Goal: Transaction & Acquisition: Purchase product/service

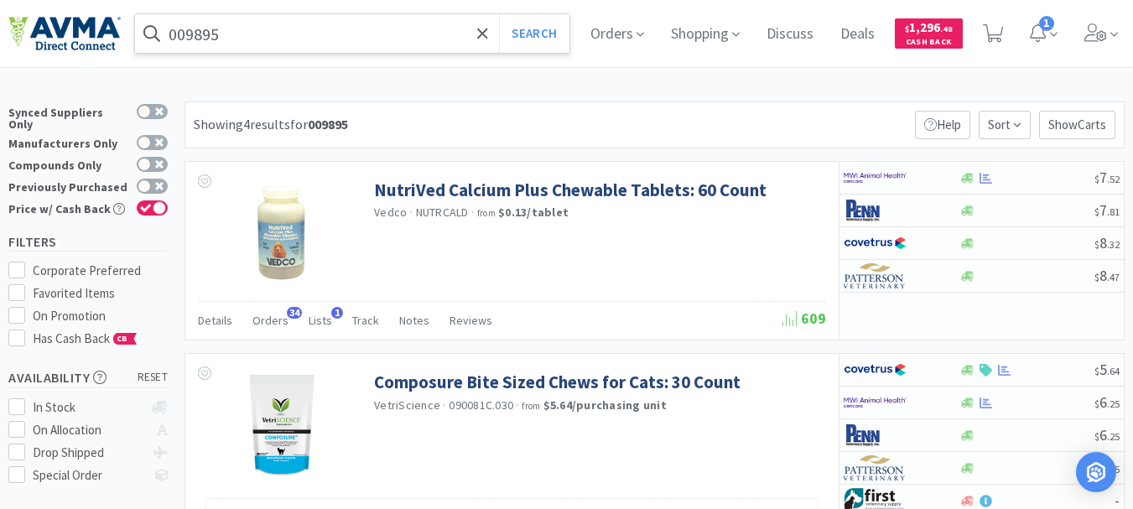
click at [246, 39] on input "009895" at bounding box center [352, 33] width 434 height 39
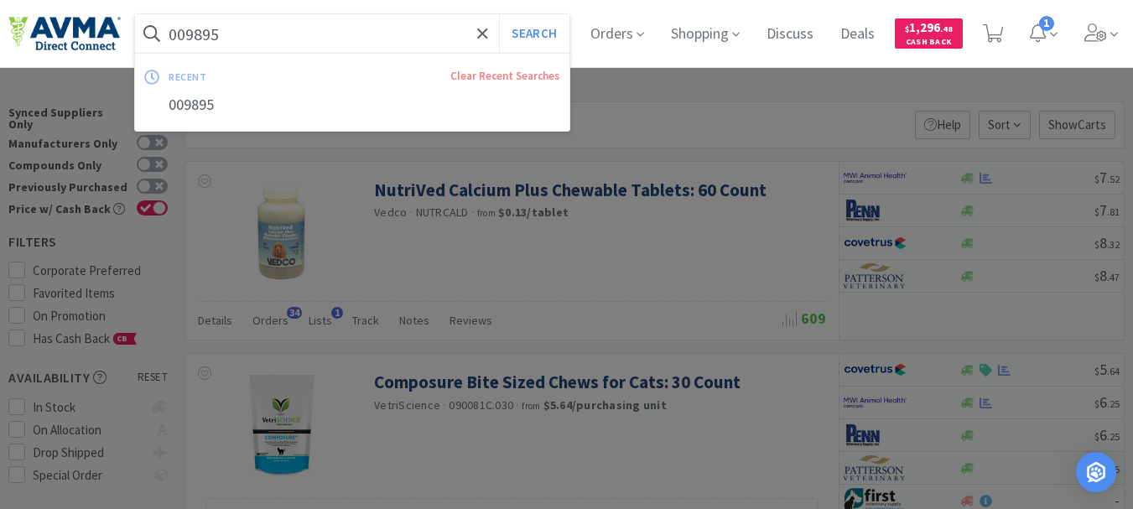
click at [346, 249] on div at bounding box center [566, 254] width 1133 height 509
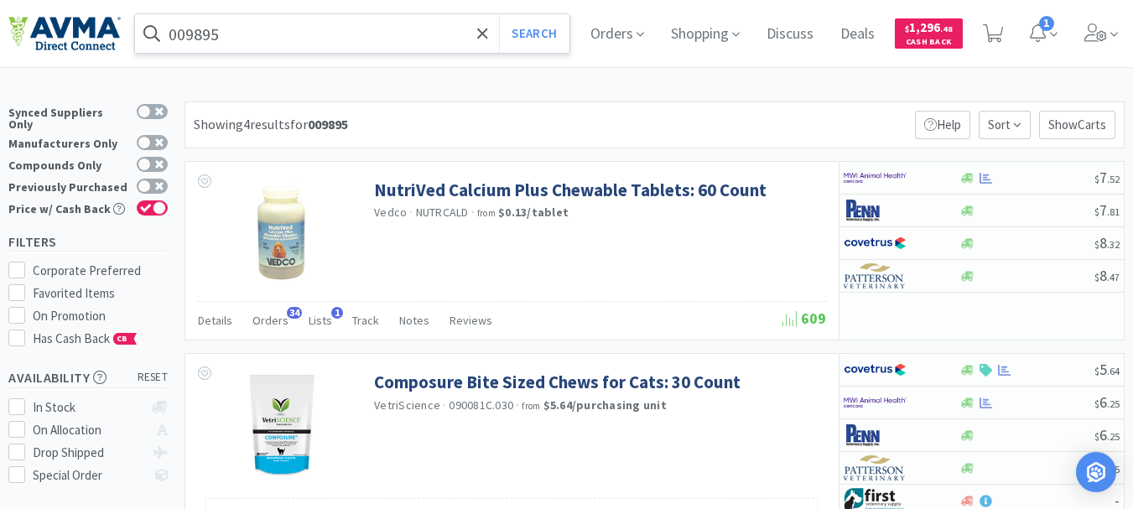
click at [332, 36] on input "009895" at bounding box center [352, 33] width 434 height 39
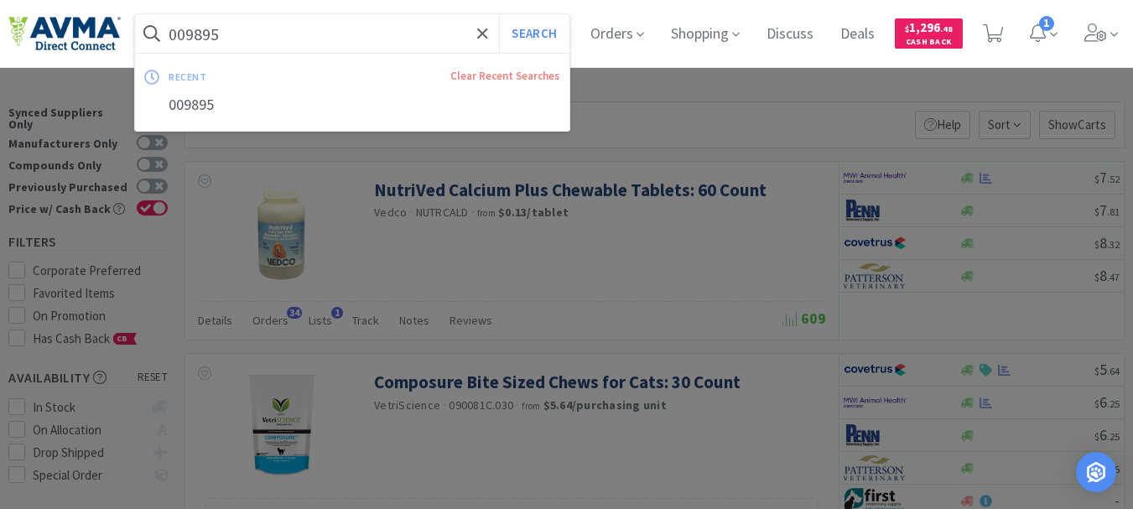
paste input "73100"
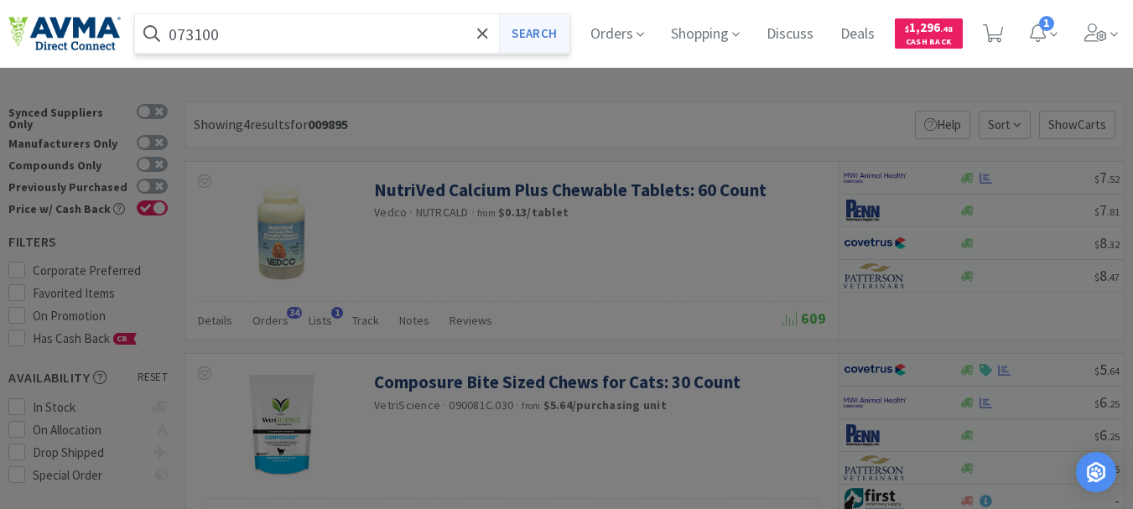
click at [527, 29] on button "Search" at bounding box center [534, 33] width 70 height 39
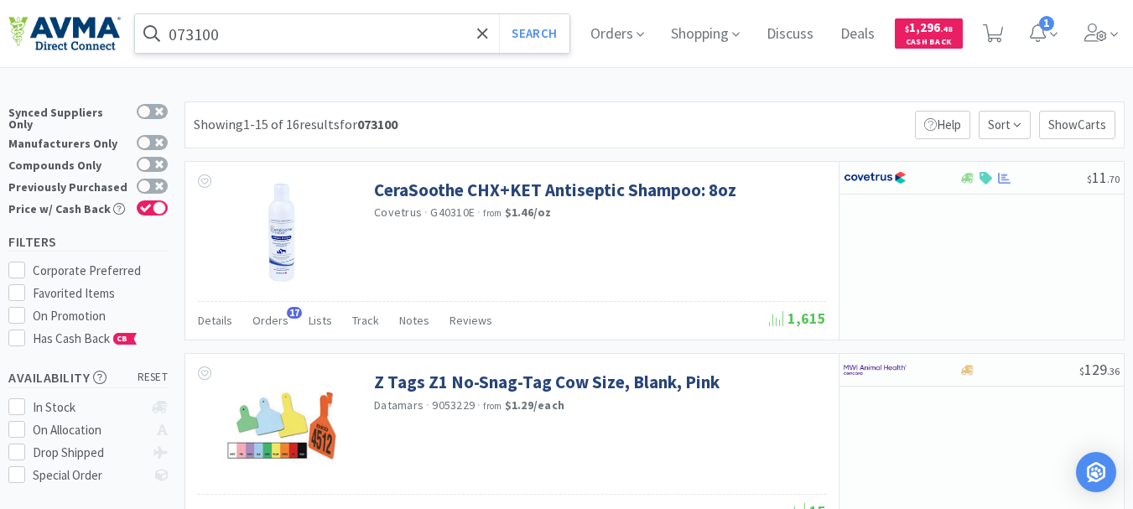
click at [236, 35] on input "073100" at bounding box center [352, 33] width 434 height 39
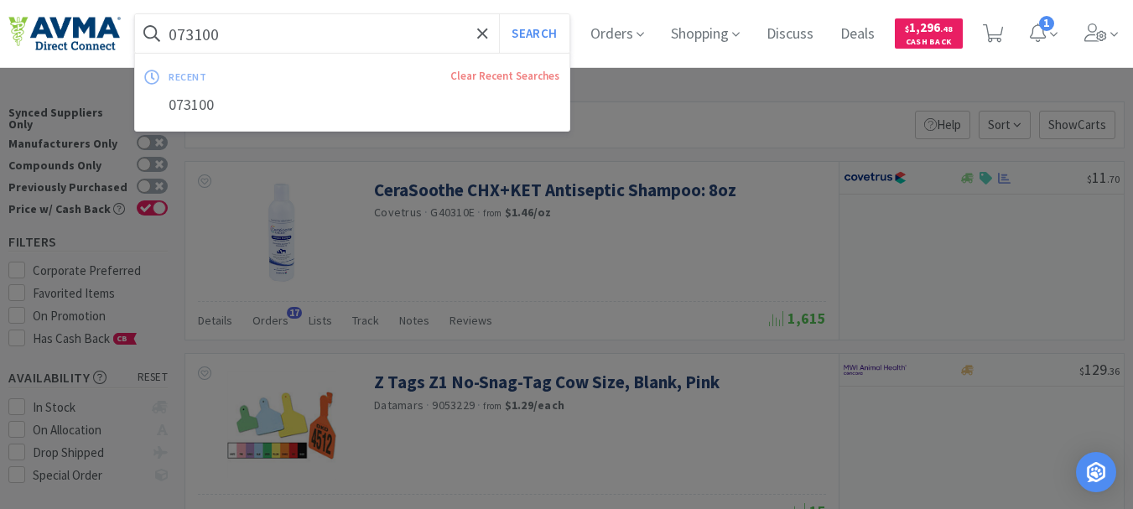
paste input "73102"
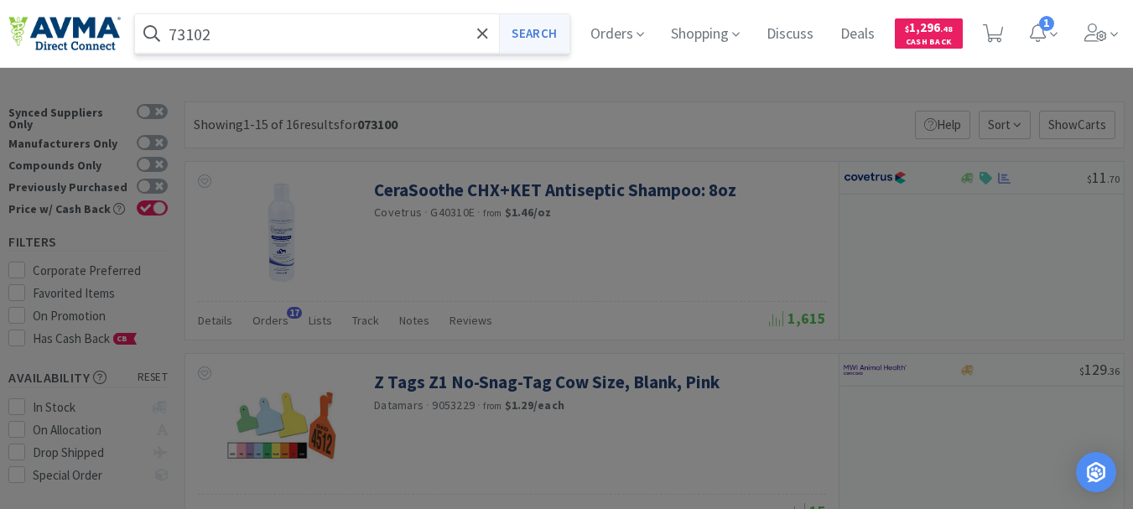
click at [547, 34] on button "Search" at bounding box center [534, 33] width 70 height 39
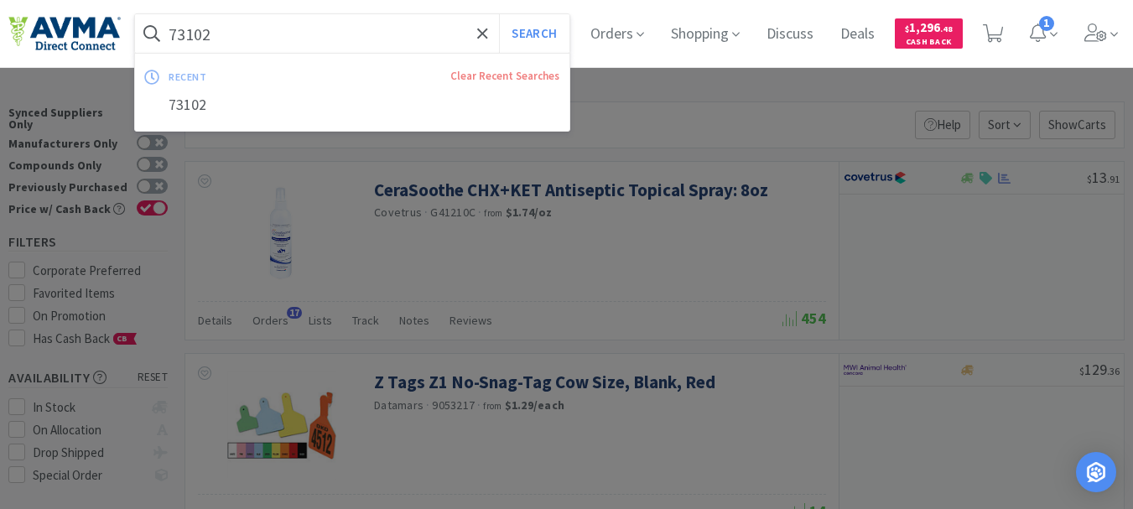
click at [246, 40] on input "73102" at bounding box center [352, 33] width 434 height 39
paste input "021164"
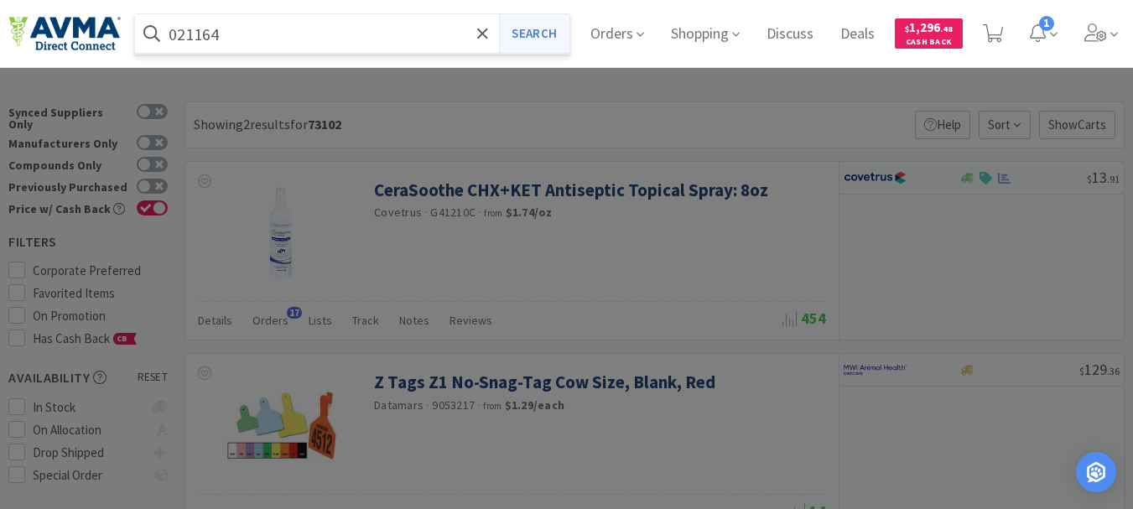
click at [537, 26] on button "Search" at bounding box center [534, 33] width 70 height 39
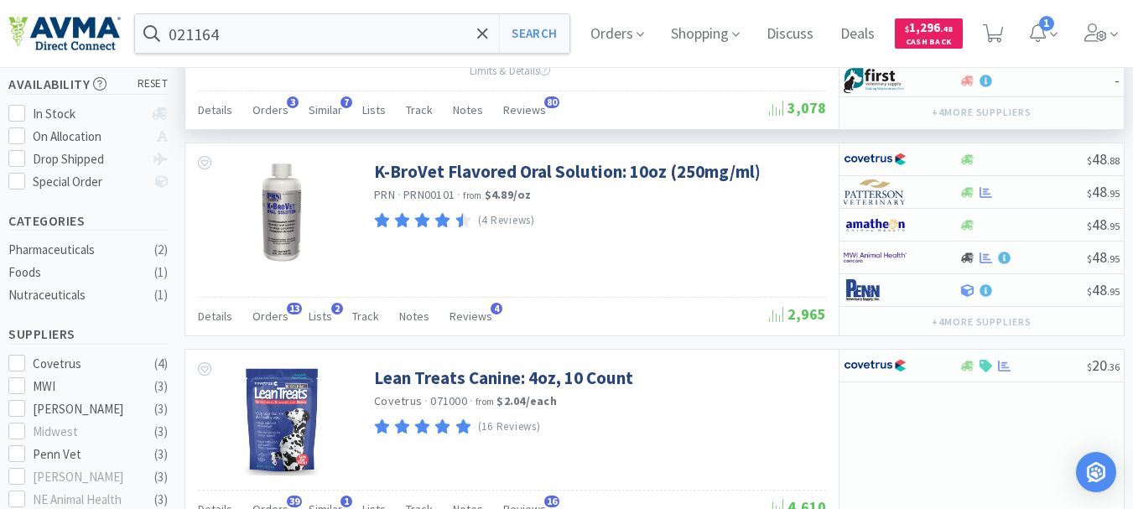
scroll to position [335, 0]
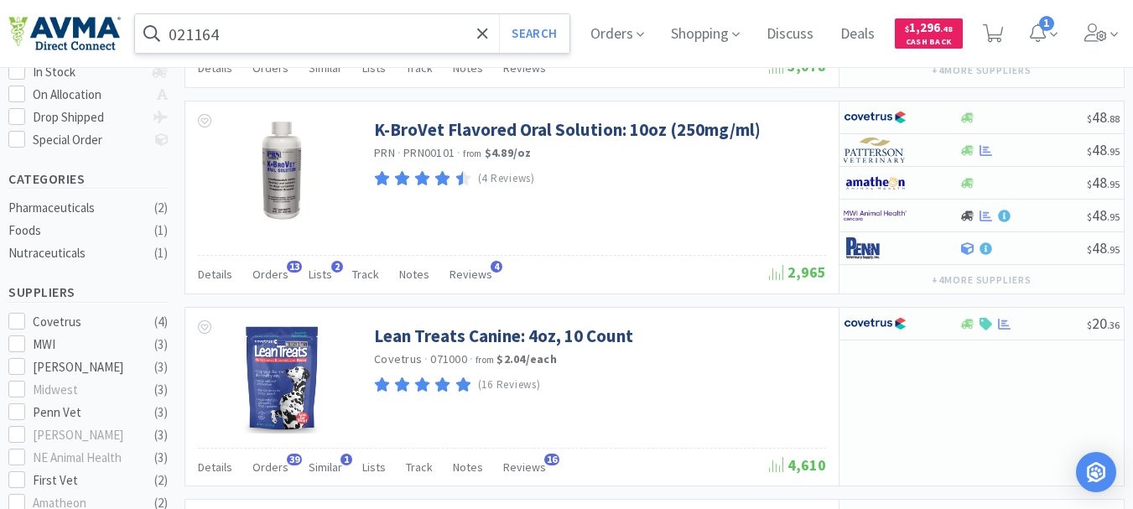
click at [260, 26] on input "021164" at bounding box center [352, 33] width 434 height 39
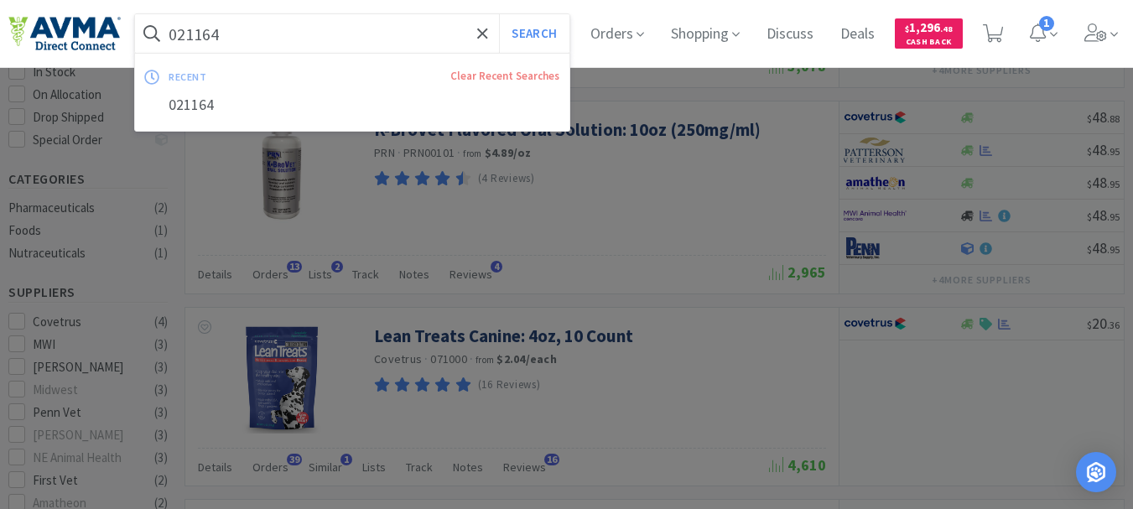
paste input "11842"
click at [526, 26] on button "Search" at bounding box center [534, 33] width 70 height 39
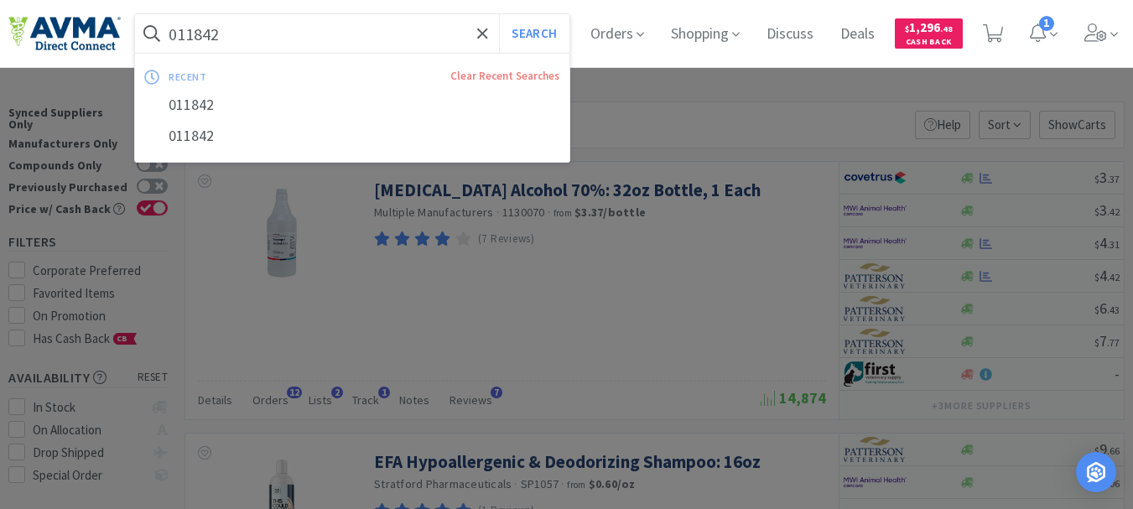
click at [205, 37] on input "011842" at bounding box center [352, 33] width 434 height 39
paste input "32296"
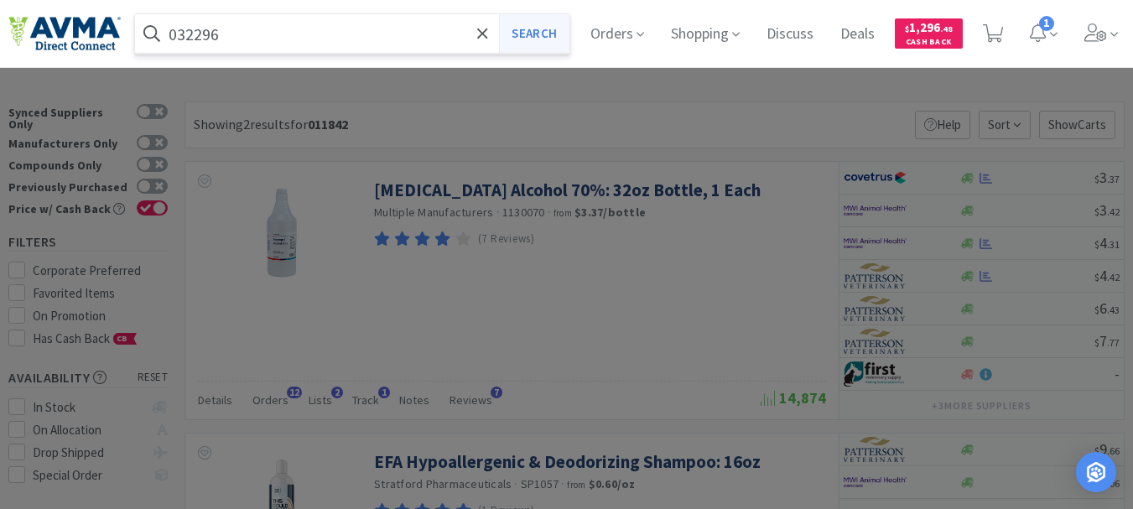
click at [544, 28] on button "Search" at bounding box center [534, 33] width 70 height 39
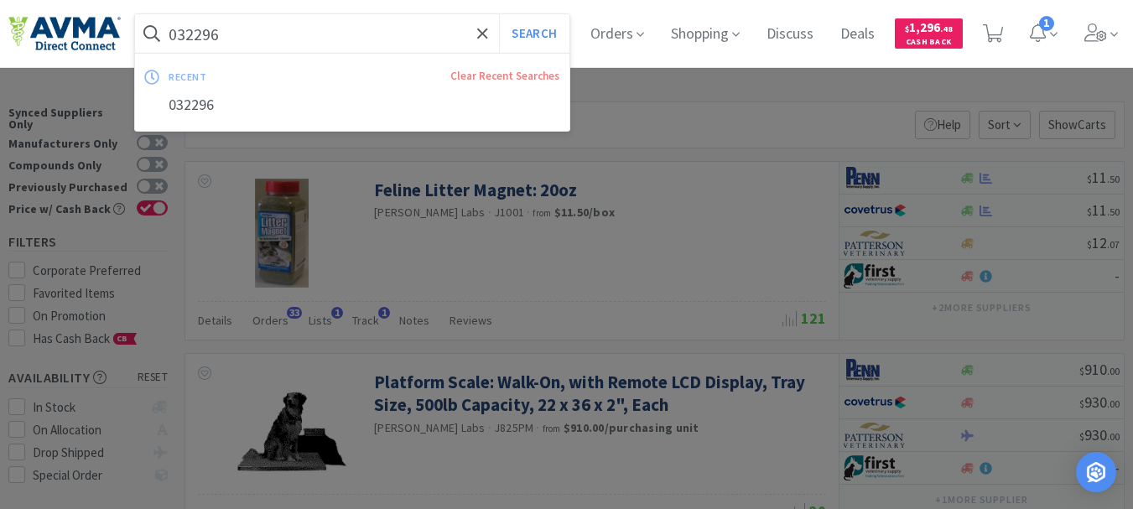
click at [191, 39] on input "032296" at bounding box center [352, 33] width 434 height 39
paste input "3641"
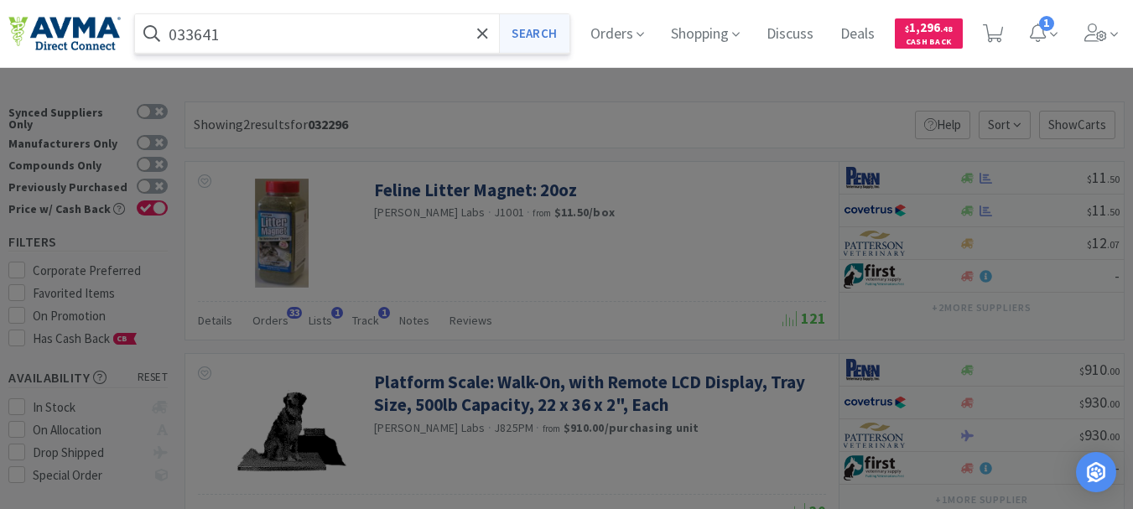
click at [560, 34] on button "Search" at bounding box center [534, 33] width 70 height 39
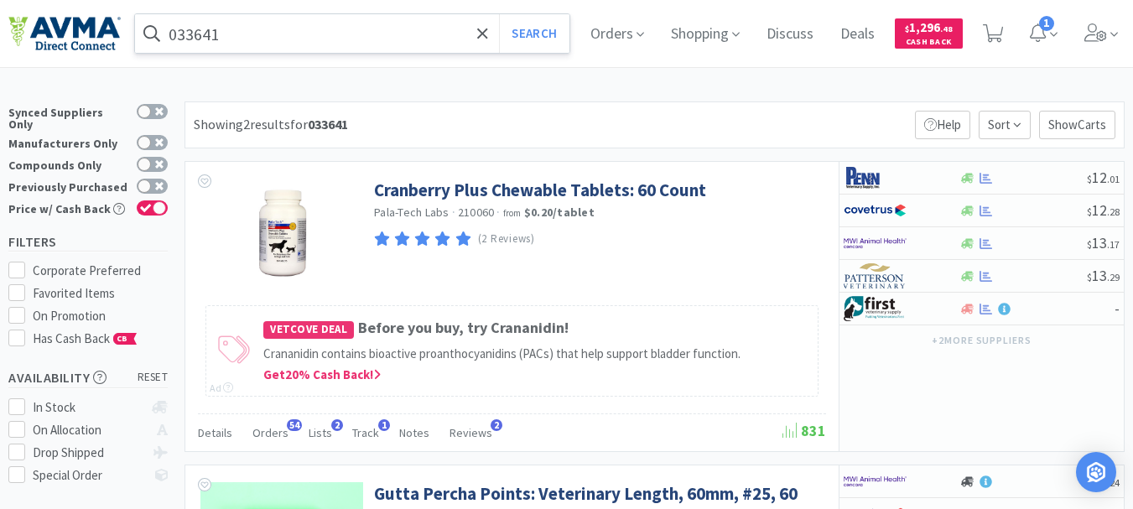
click at [200, 29] on input "033641" at bounding box center [352, 33] width 434 height 39
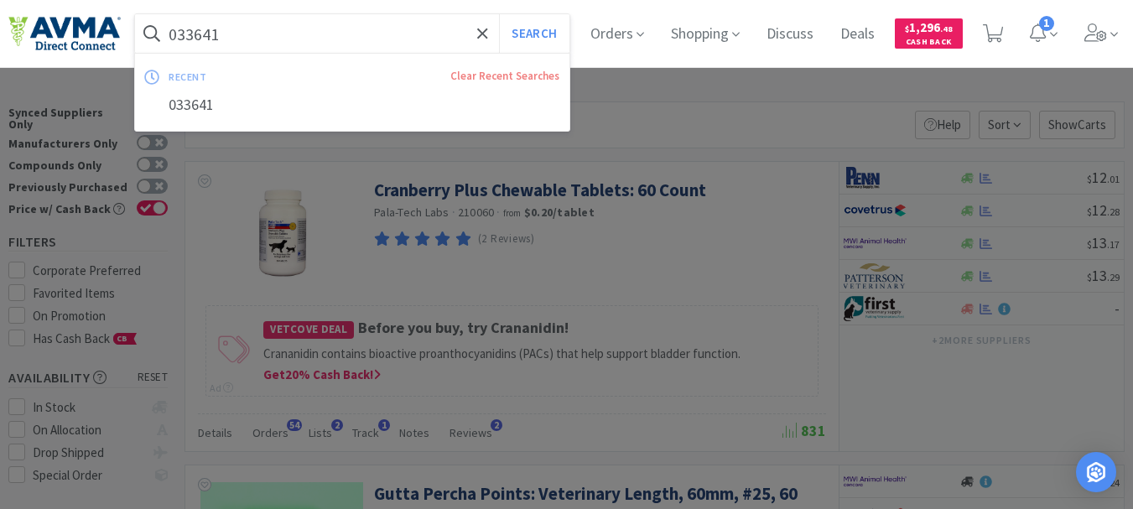
paste input "6063"
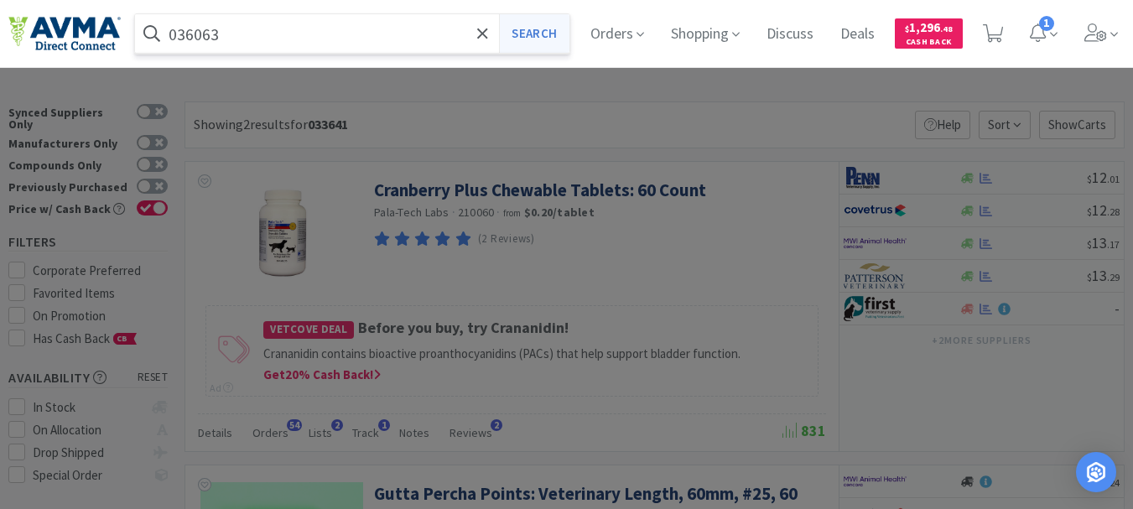
type input "036063"
click at [558, 25] on button "Search" at bounding box center [534, 33] width 70 height 39
